Goal: Feedback & Contribution: Submit feedback/report problem

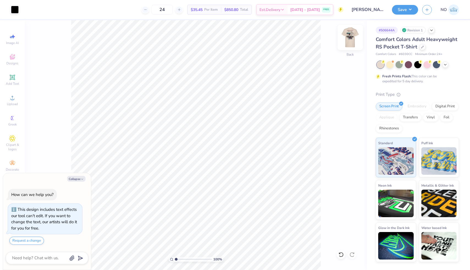
click at [349, 41] on img at bounding box center [350, 37] width 22 height 22
click at [405, 9] on button "Save" at bounding box center [405, 9] width 26 height 10
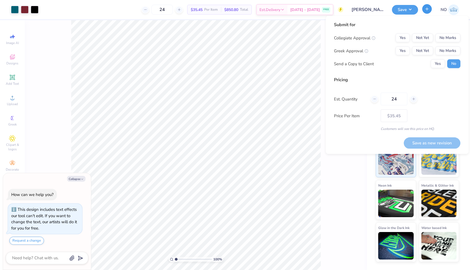
click at [426, 6] on button "button" at bounding box center [427, 9] width 10 height 10
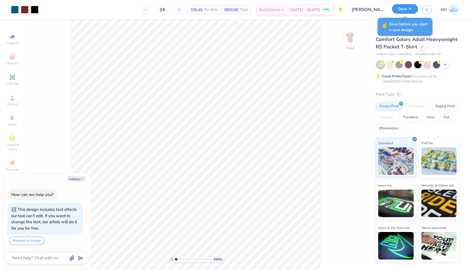
click at [413, 9] on button "Save" at bounding box center [405, 9] width 26 height 10
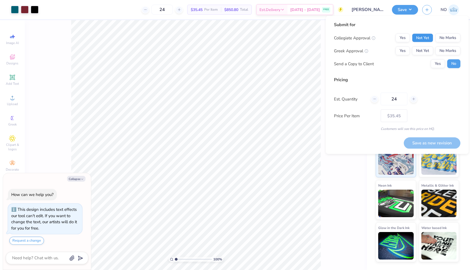
click at [418, 37] on button "Not Yet" at bounding box center [422, 38] width 21 height 9
click at [401, 52] on button "Yes" at bounding box center [402, 50] width 14 height 9
click at [439, 63] on button "Yes" at bounding box center [437, 63] width 14 height 9
click at [454, 66] on button "No" at bounding box center [453, 63] width 13 height 9
type textarea "x"
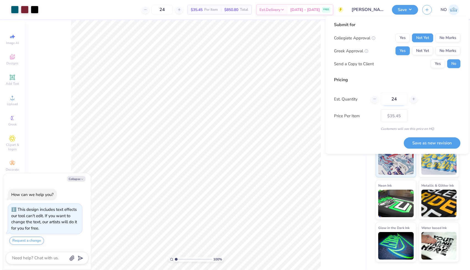
click at [400, 98] on input "24" at bounding box center [393, 99] width 27 height 13
type input "2"
type input "250"
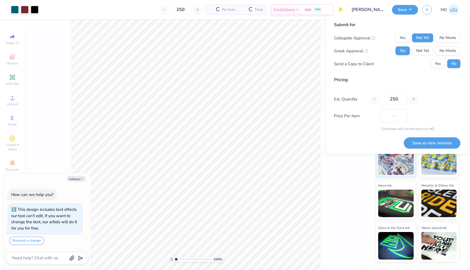
type input "$20.97"
type input "2"
type input "50"
type input "$27.36"
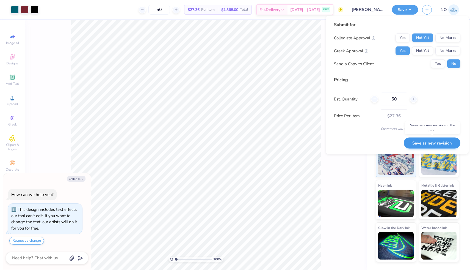
type input "50"
click at [426, 144] on button "Save as new revision" at bounding box center [432, 142] width 57 height 11
type input "$27.36"
type textarea "x"
type input "– –"
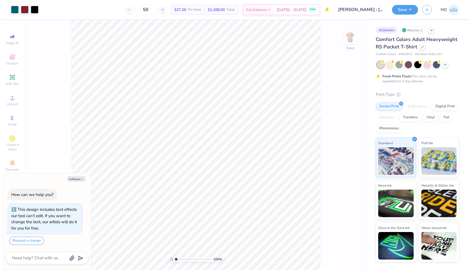
click at [366, 12] on input "[PERSON_NAME] : [PERSON_NAME][GEOGRAPHIC_DATA]" at bounding box center [361, 9] width 54 height 11
click at [457, 15] on img at bounding box center [453, 9] width 11 height 11
click at [34, 242] on button "Request a change" at bounding box center [26, 240] width 35 height 8
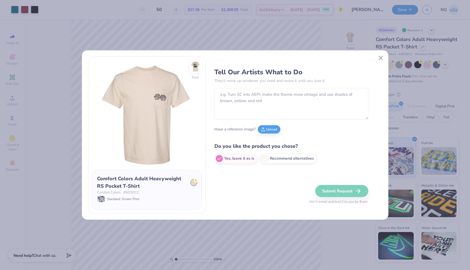
type textarea "x"
click at [239, 101] on textarea "To enrich screen reader interactions, please activate Accessibility in Grammarl…" at bounding box center [291, 103] width 154 height 31
click at [380, 57] on button "Close" at bounding box center [380, 57] width 10 height 10
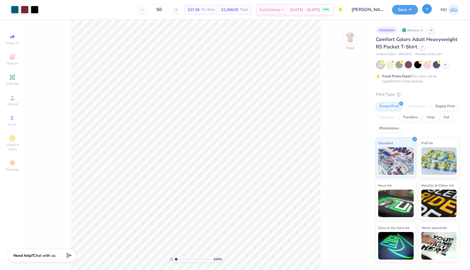
click at [424, 10] on button "button" at bounding box center [427, 9] width 10 height 10
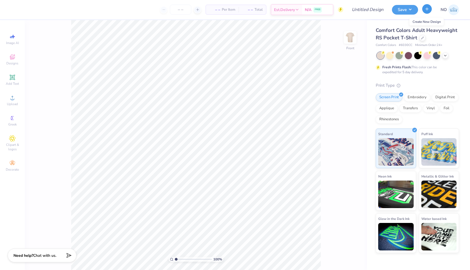
click at [426, 10] on icon "button" at bounding box center [426, 9] width 5 height 5
click at [352, 35] on img at bounding box center [350, 37] width 22 height 22
click at [70, 254] on polygon at bounding box center [68, 254] width 7 height 7
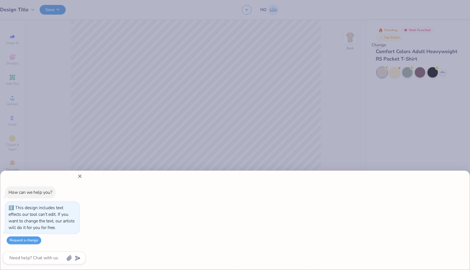
type textarea "x"
